Goal: Information Seeking & Learning: Learn about a topic

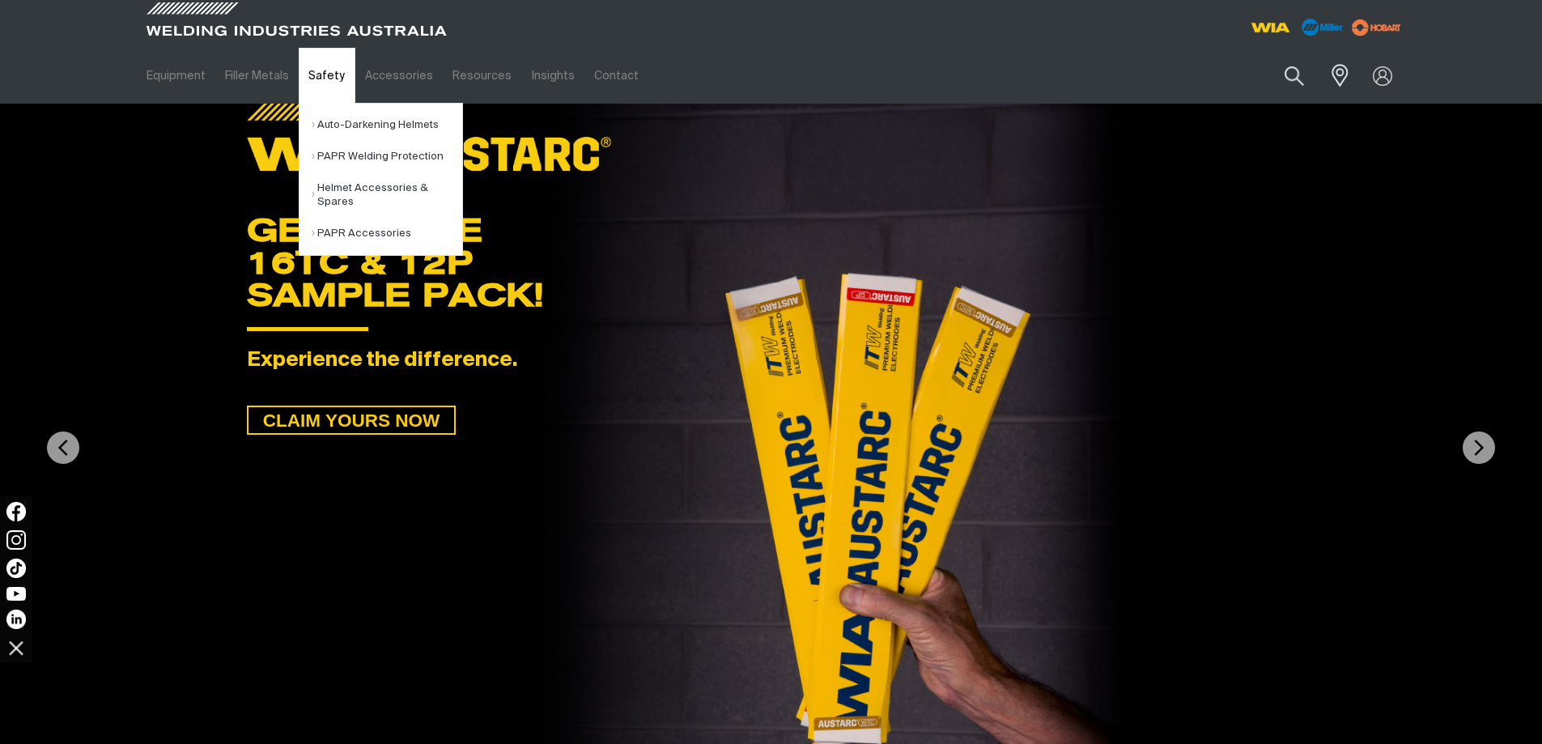
click at [325, 81] on link "Safety" at bounding box center [327, 76] width 56 height 56
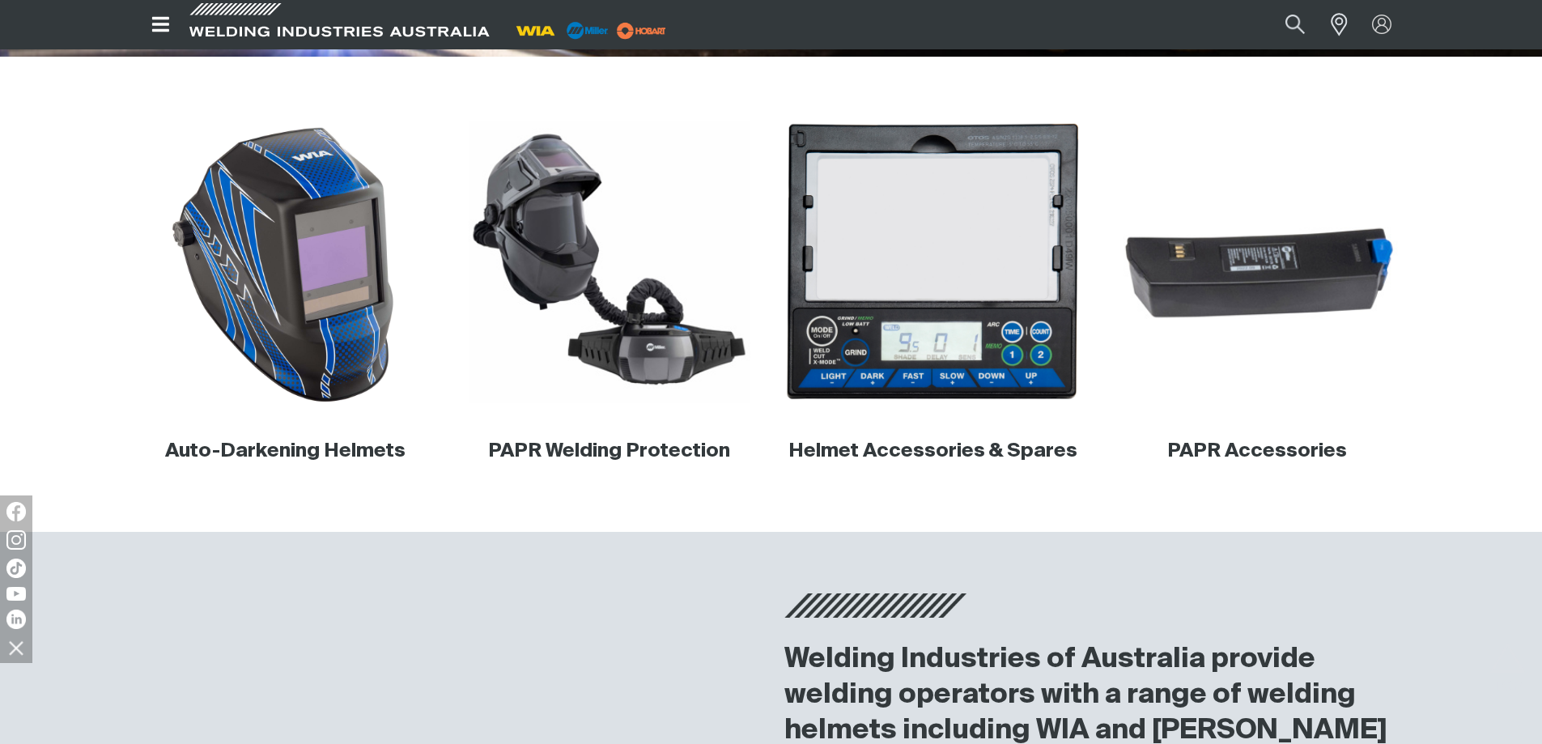
scroll to position [486, 0]
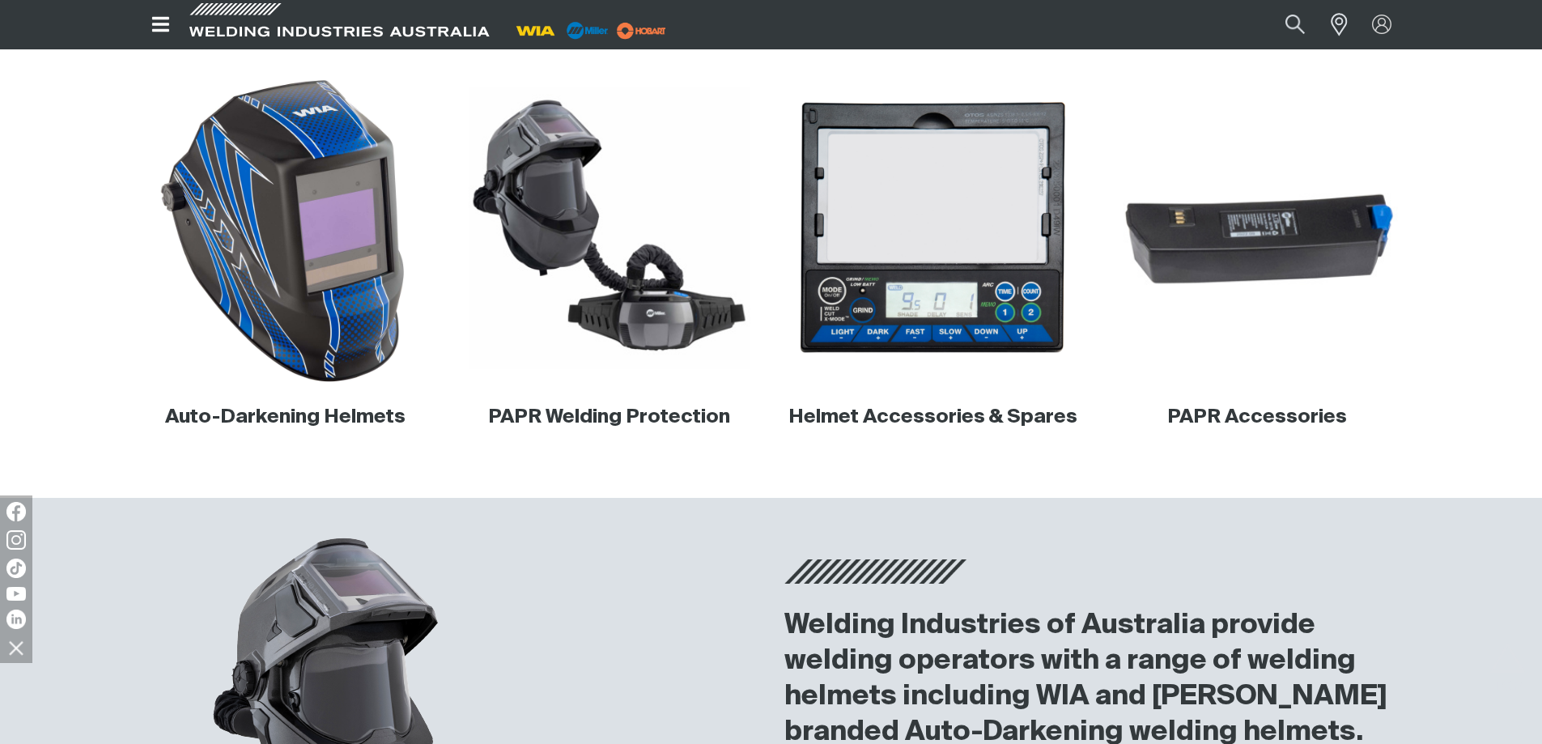
click at [320, 331] on img at bounding box center [285, 229] width 310 height 310
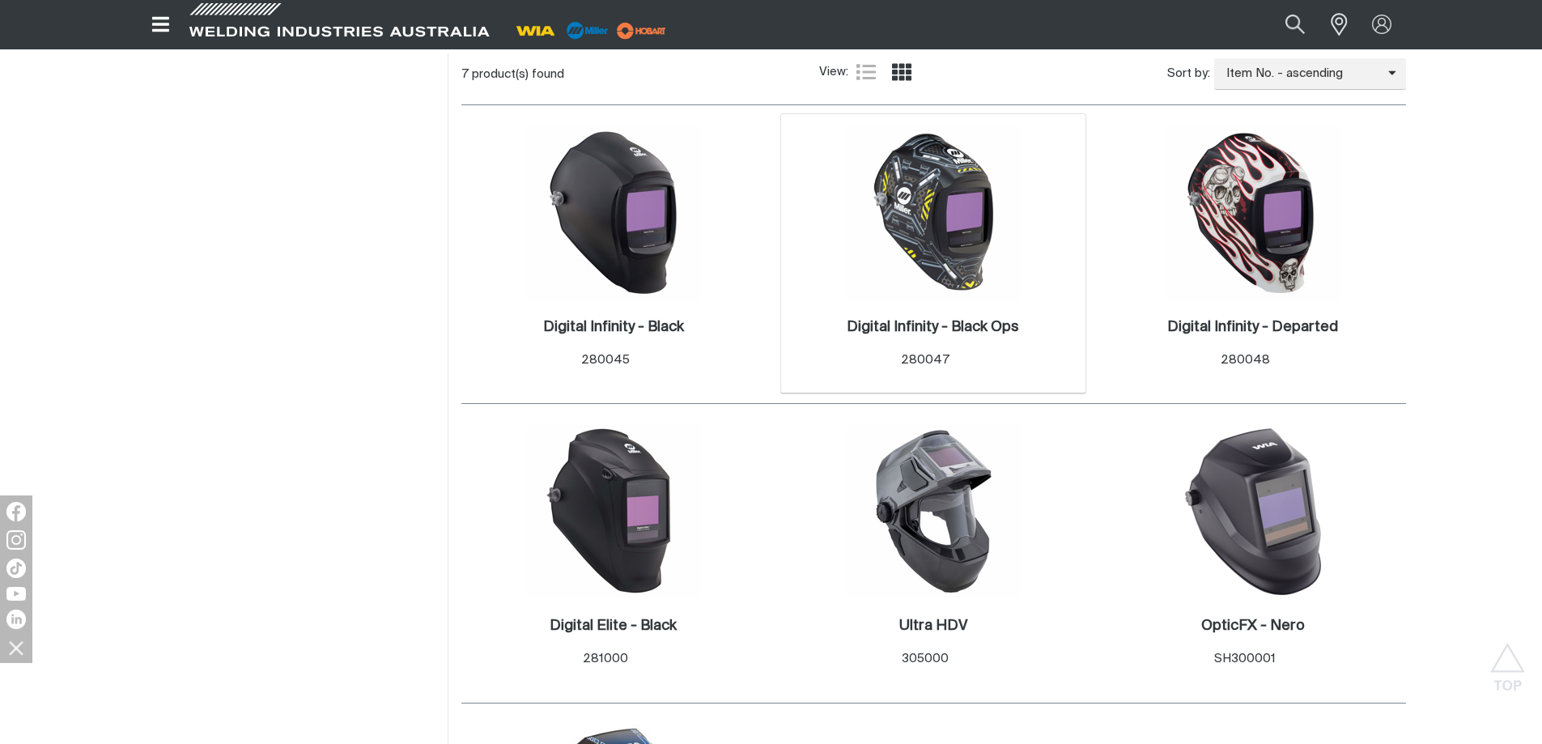
scroll to position [809, 0]
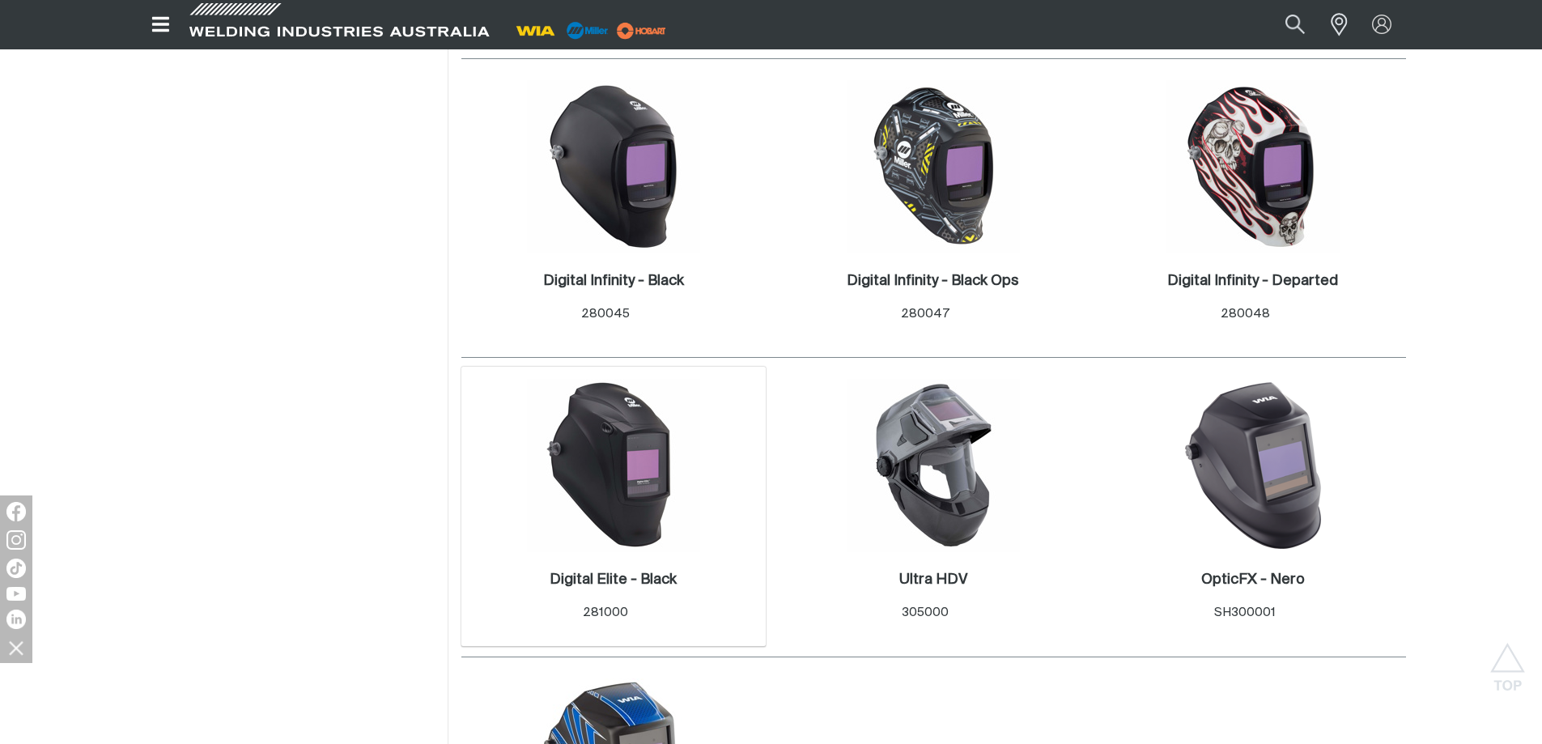
click at [663, 478] on img at bounding box center [613, 465] width 173 height 173
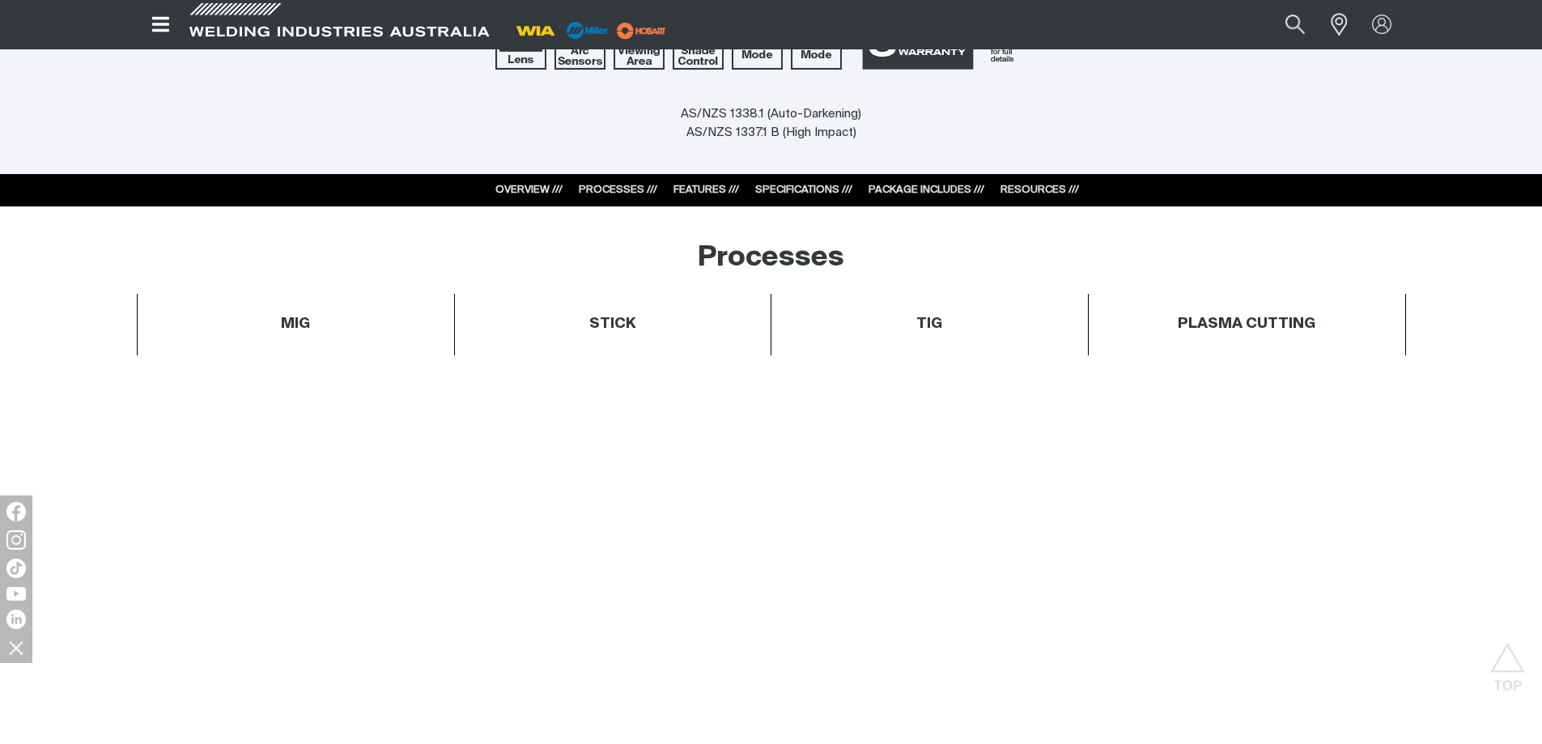
scroll to position [1133, 0]
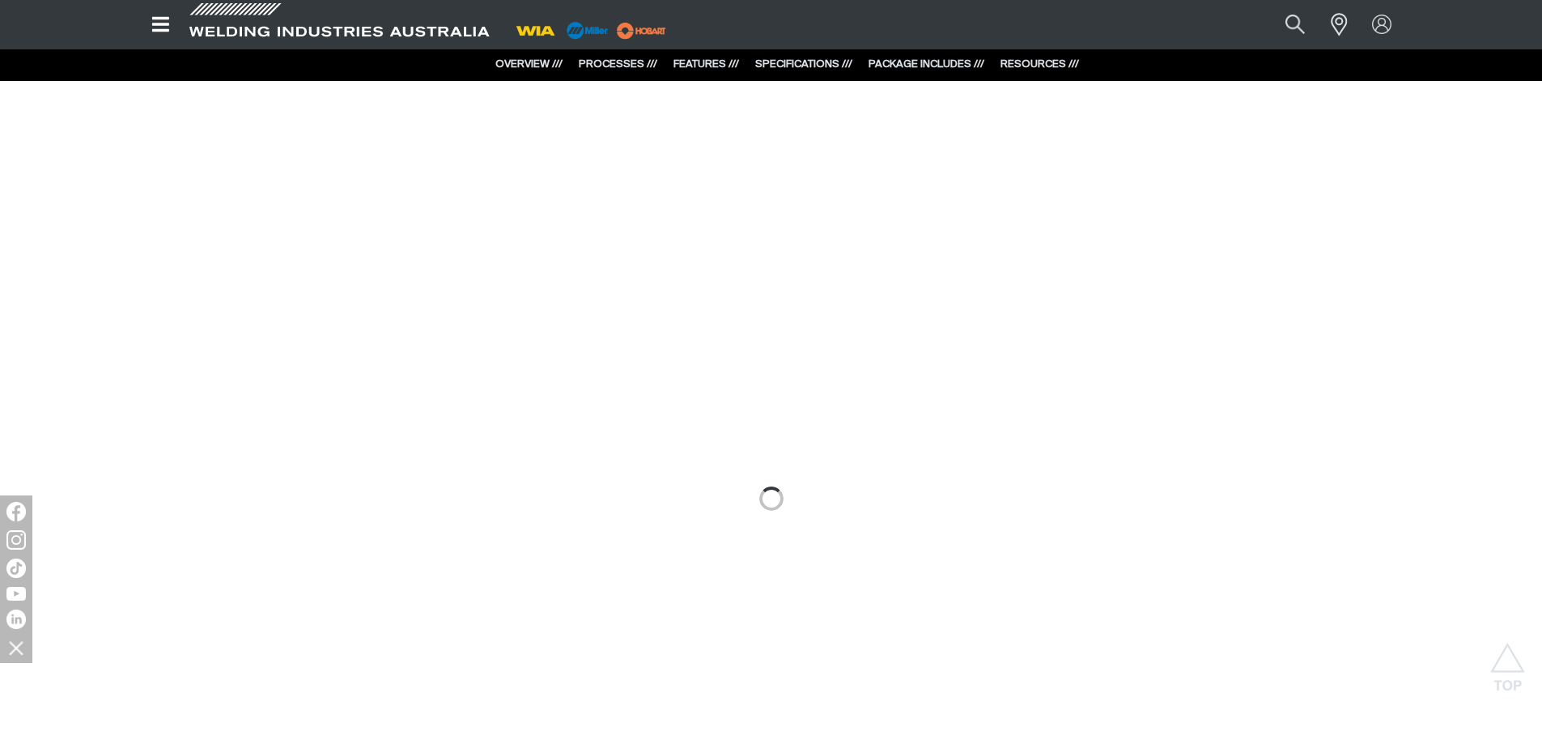
click at [686, 68] on link "FEATURES ///" at bounding box center [706, 64] width 66 height 11
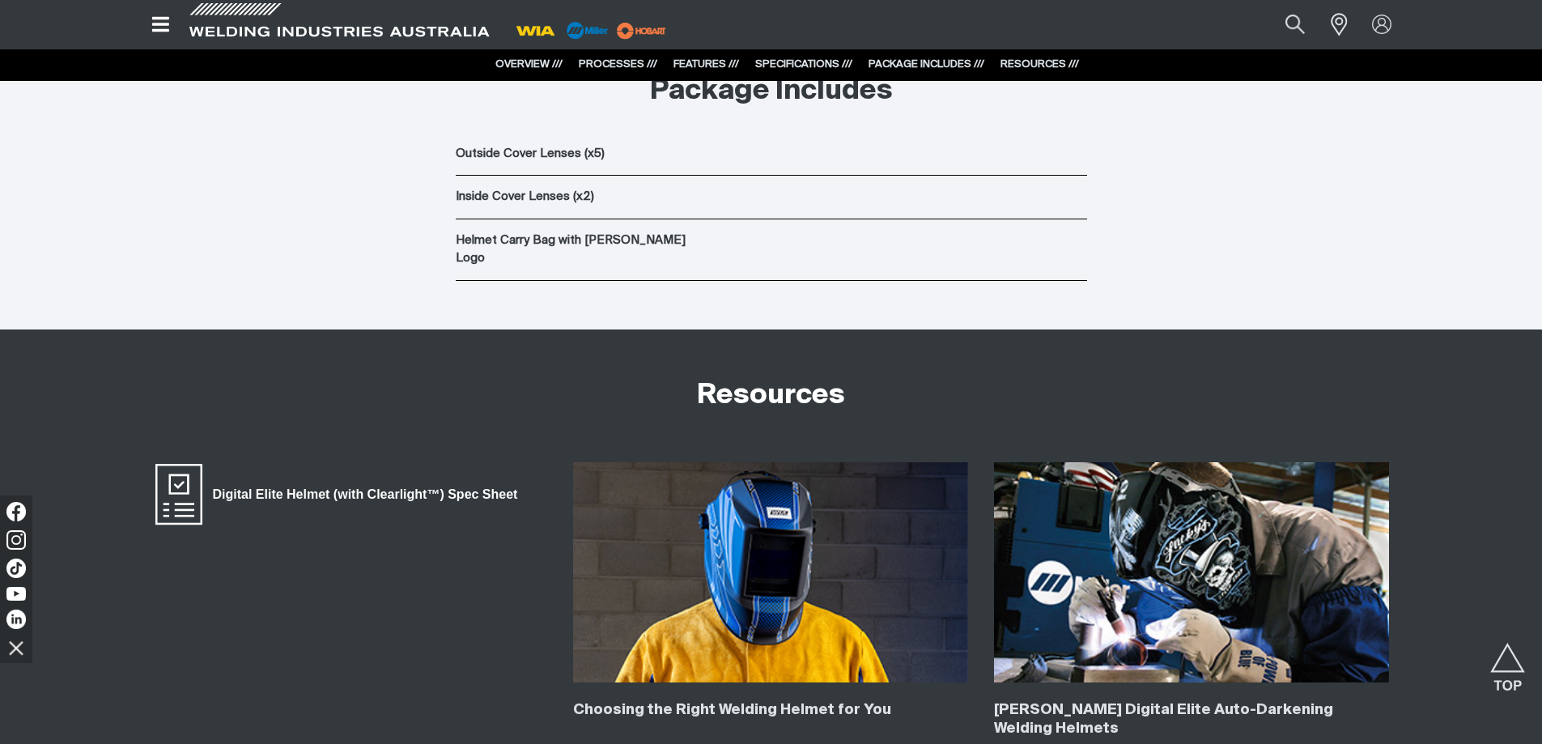
scroll to position [5472, 0]
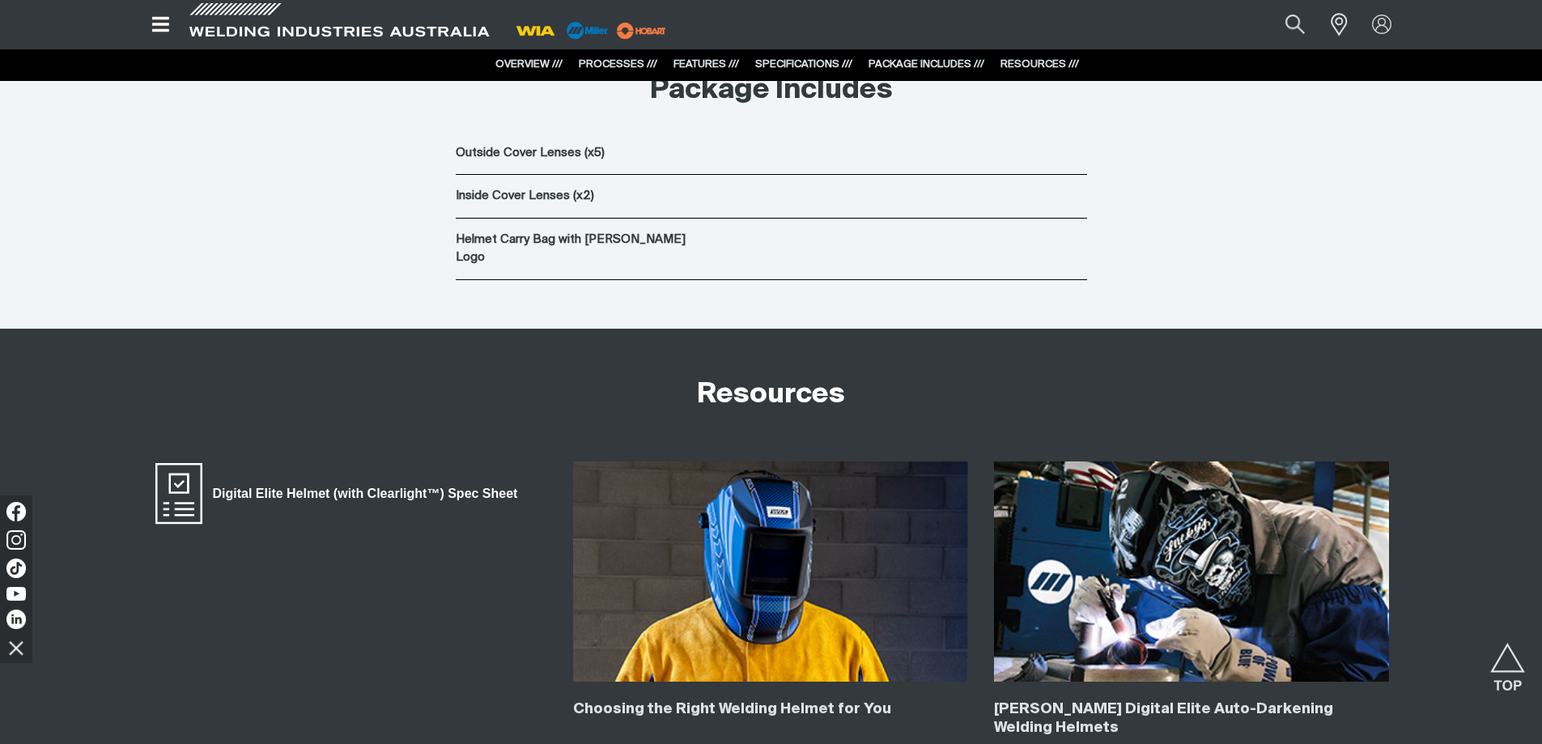
click at [378, 483] on span "Digital Elite Helmet (with Clearlight™) Spec Sheet" at bounding box center [365, 493] width 326 height 21
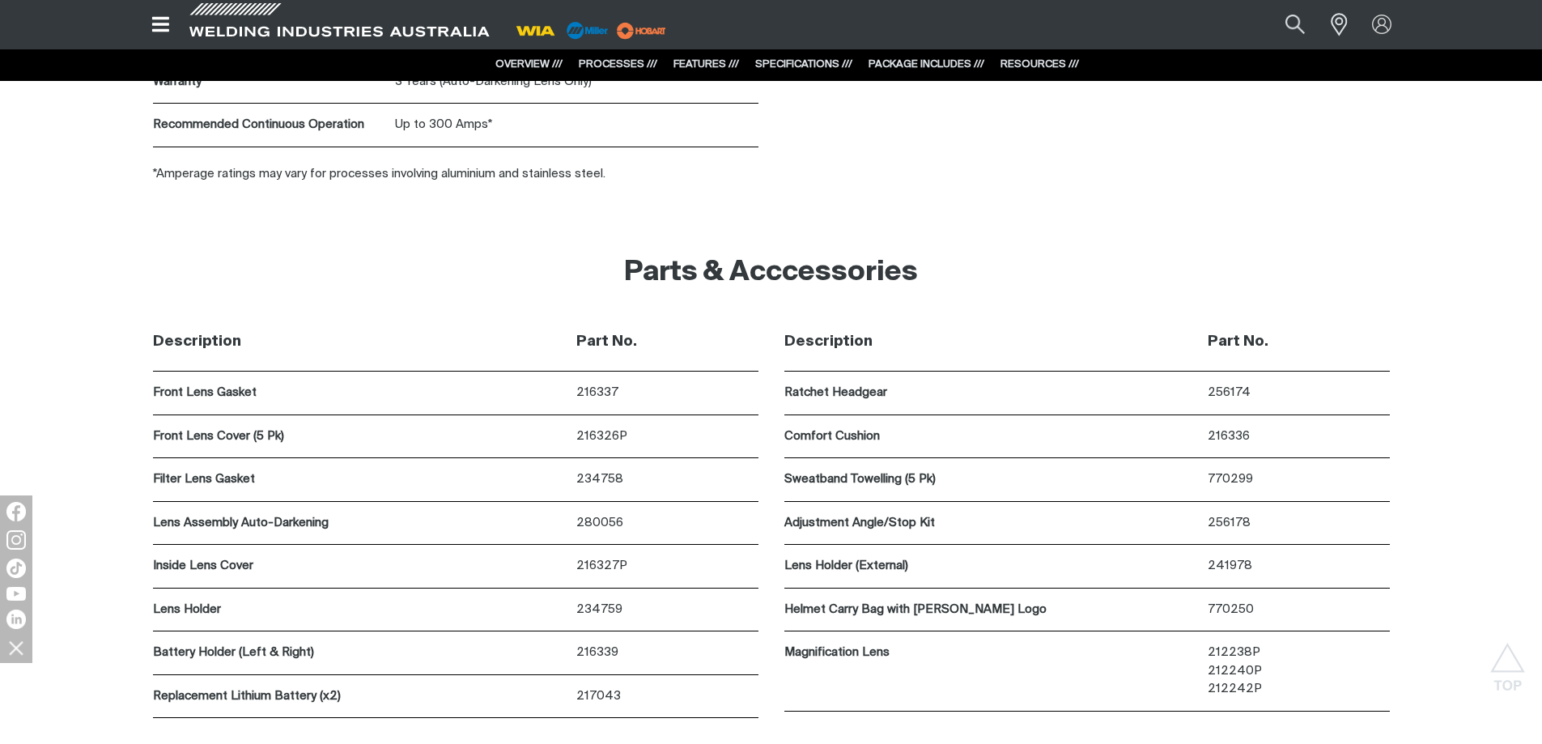
scroll to position [4825, 0]
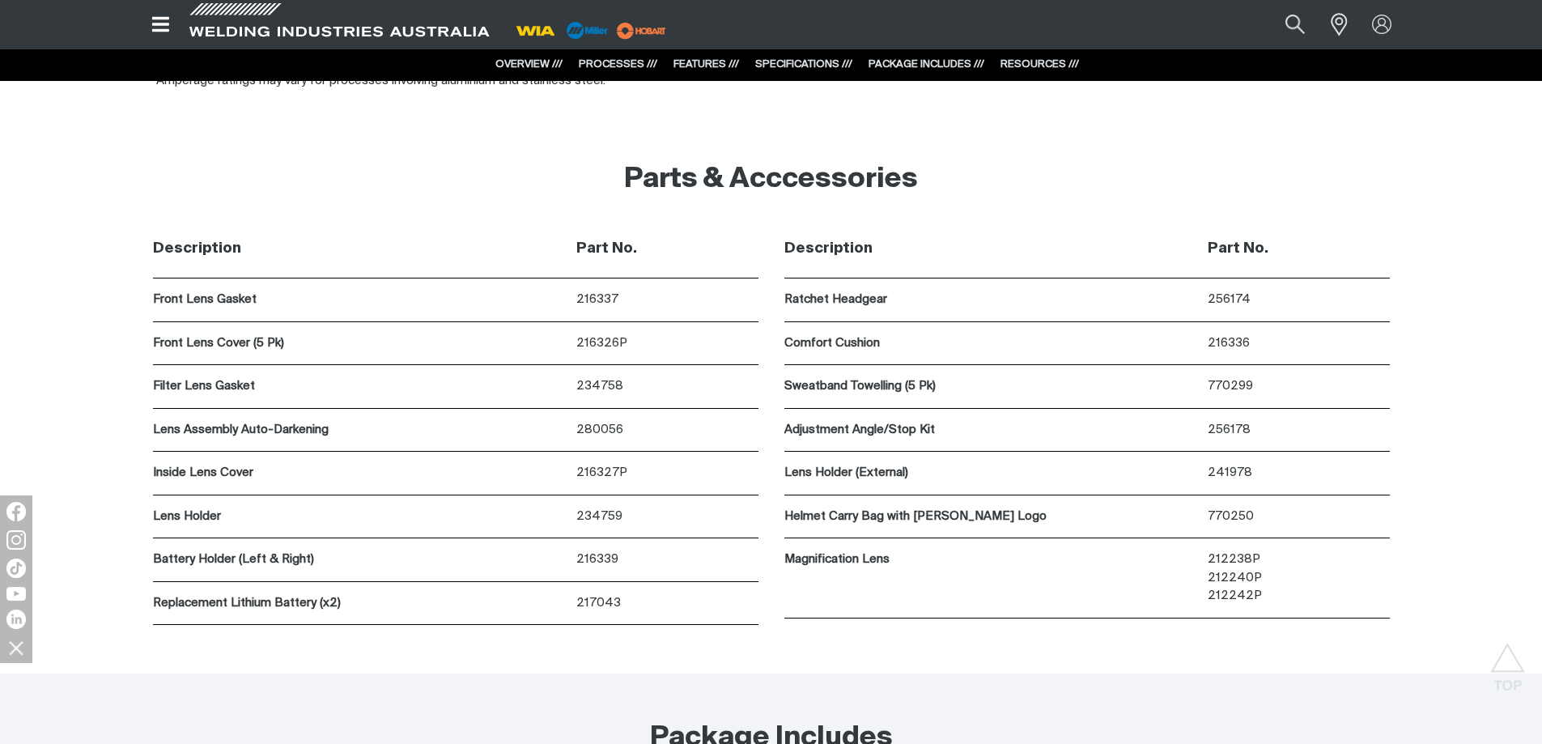
click at [610, 388] on p "234758" at bounding box center [666, 386] width 181 height 19
click at [597, 515] on p "234759" at bounding box center [666, 516] width 181 height 19
